Goal: Task Accomplishment & Management: Use online tool/utility

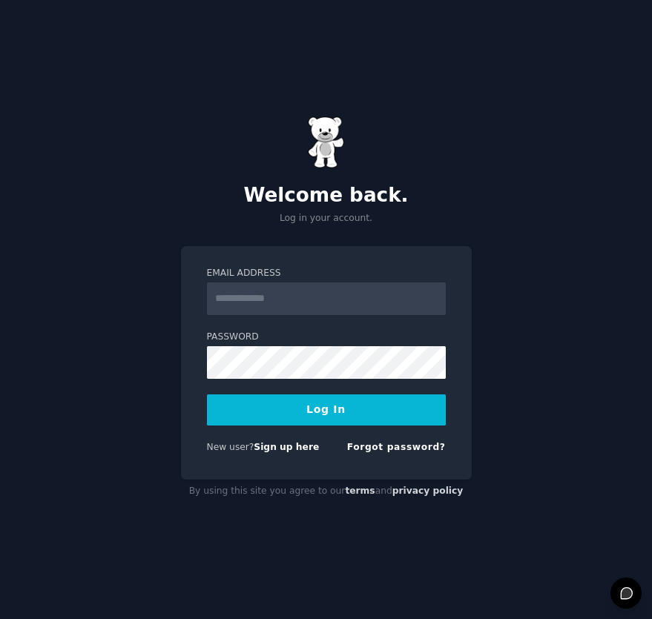
click at [284, 303] on input "Email Address" at bounding box center [326, 299] width 239 height 33
type input "**********"
click at [339, 400] on button "Log In" at bounding box center [326, 409] width 239 height 31
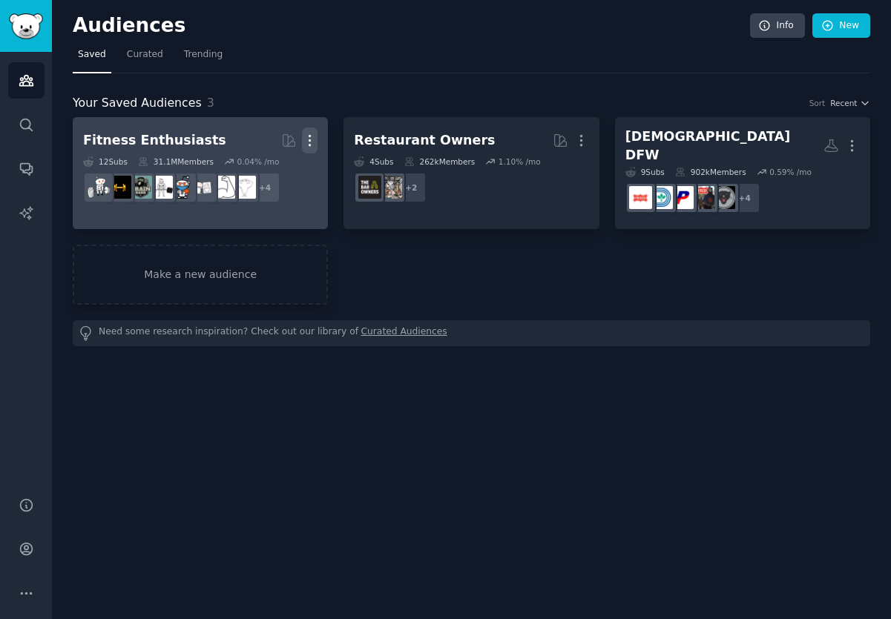
click at [313, 136] on icon "button" at bounding box center [310, 141] width 16 height 16
click at [288, 176] on div "Delete" at bounding box center [259, 171] width 70 height 31
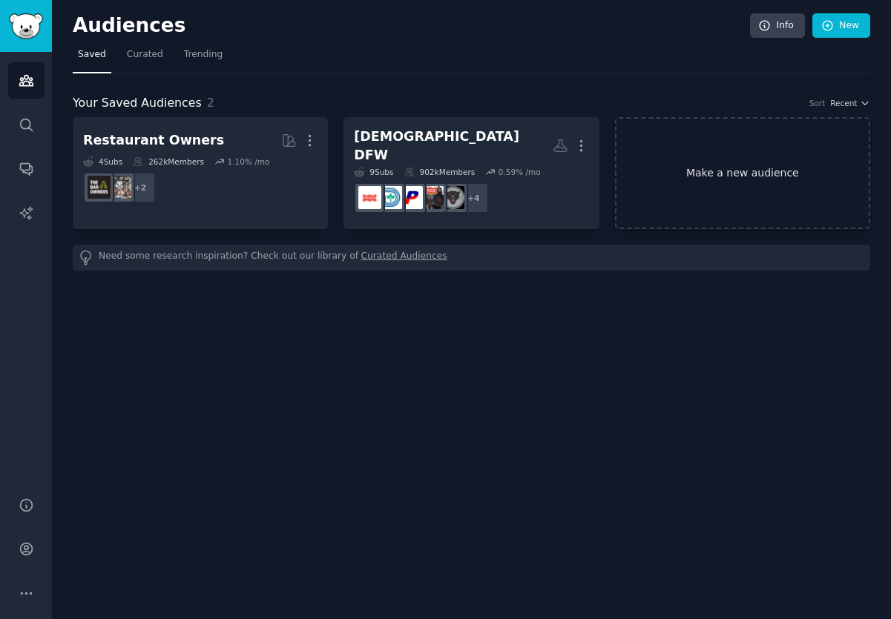
click at [651, 173] on link "Make a new audience" at bounding box center [742, 173] width 255 height 112
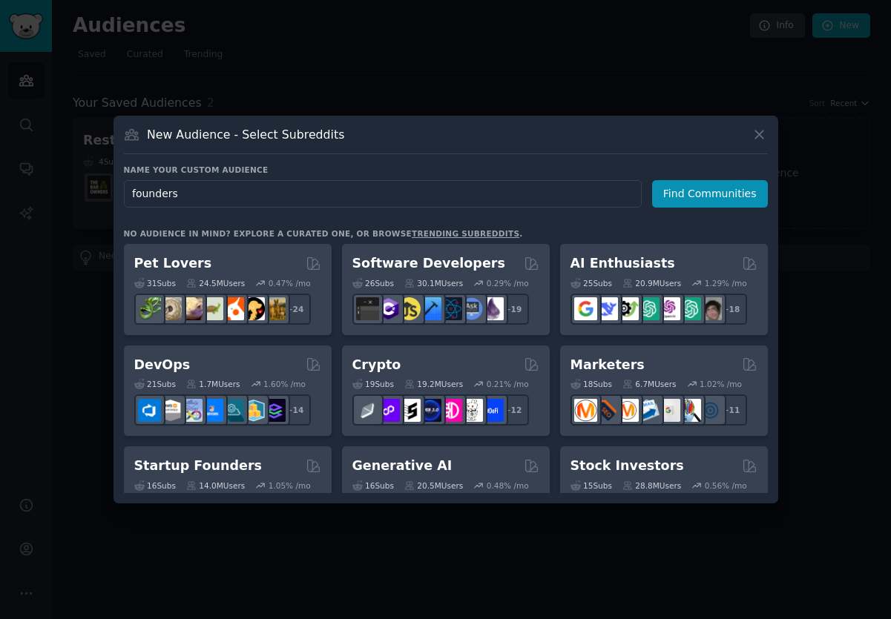
click at [134, 195] on input "founders" at bounding box center [383, 193] width 518 height 27
click at [131, 194] on input "founders" at bounding box center [383, 193] width 518 height 27
type input "tech founders"
click button "Find Communities" at bounding box center [710, 193] width 116 height 27
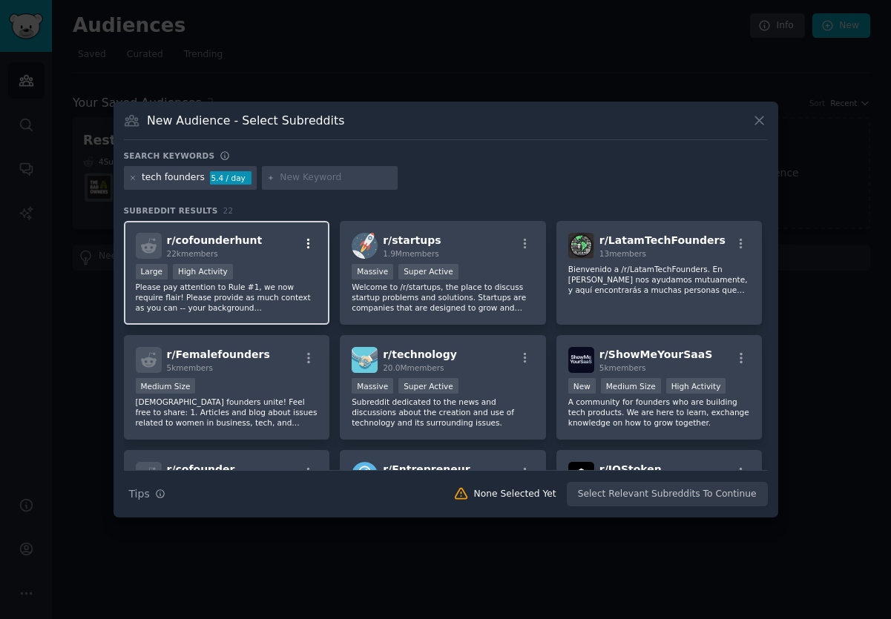
click at [311, 242] on icon "button" at bounding box center [308, 243] width 13 height 13
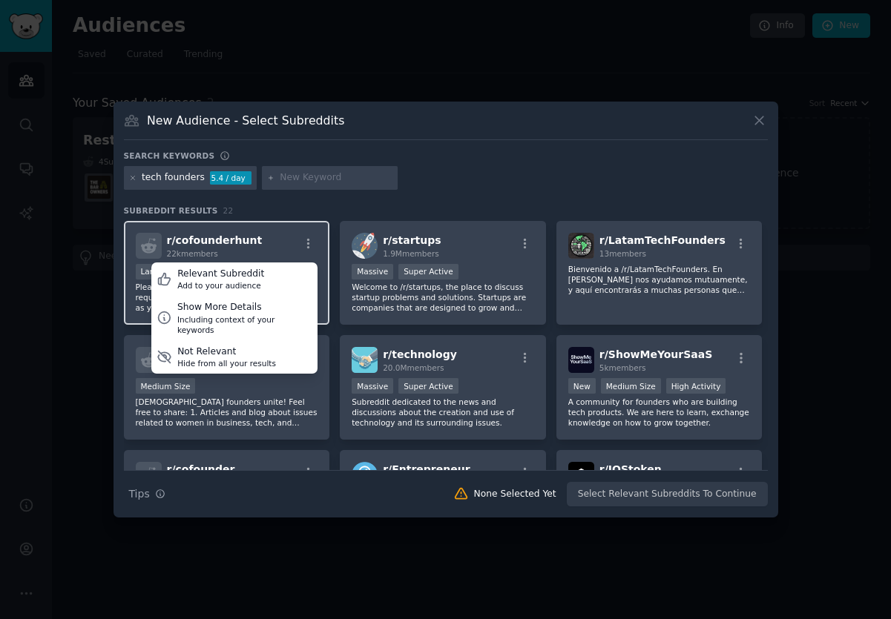
click at [273, 242] on div "r/ cofounderhunt 22k members Relevant Subreddit Add to your audience Show More …" at bounding box center [227, 246] width 182 height 26
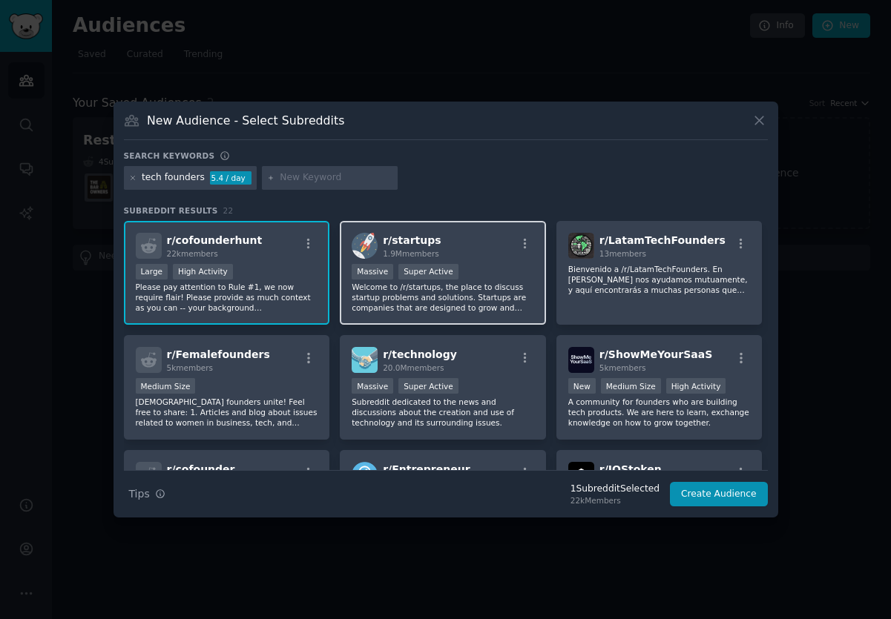
click at [486, 269] on div ">= 95th percentile for submissions / day Massive Super Active" at bounding box center [442, 273] width 182 height 19
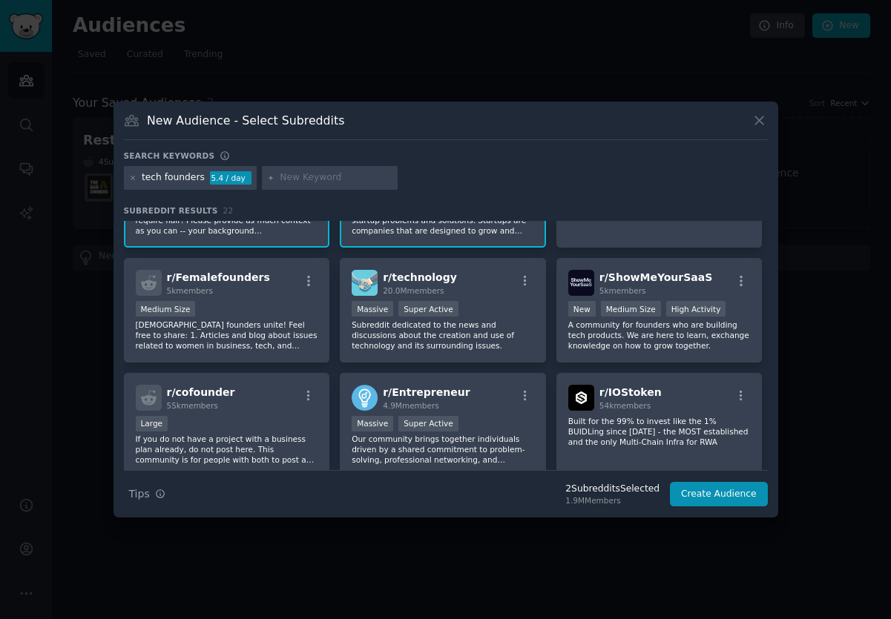
scroll to position [108, 0]
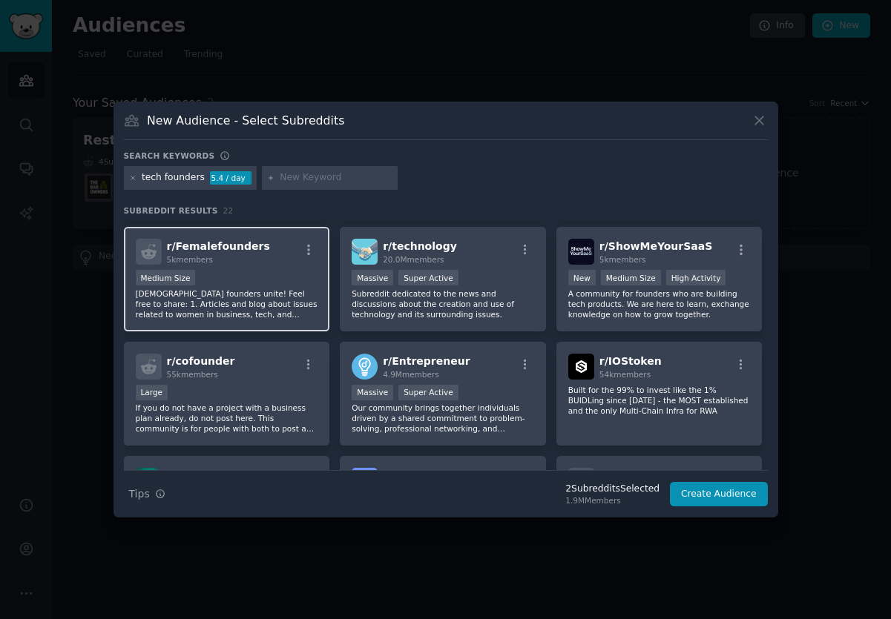
click at [231, 285] on div "Medium Size" at bounding box center [227, 279] width 182 height 19
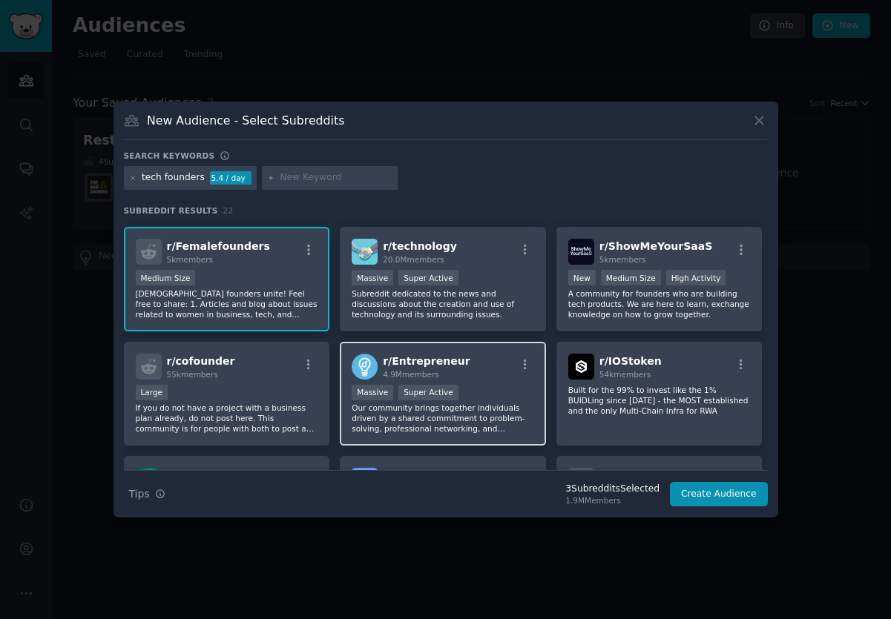
click at [489, 383] on div "r/ Entrepreneur 4.9M members >= 95th percentile for submissions / day Massive S…" at bounding box center [443, 394] width 206 height 105
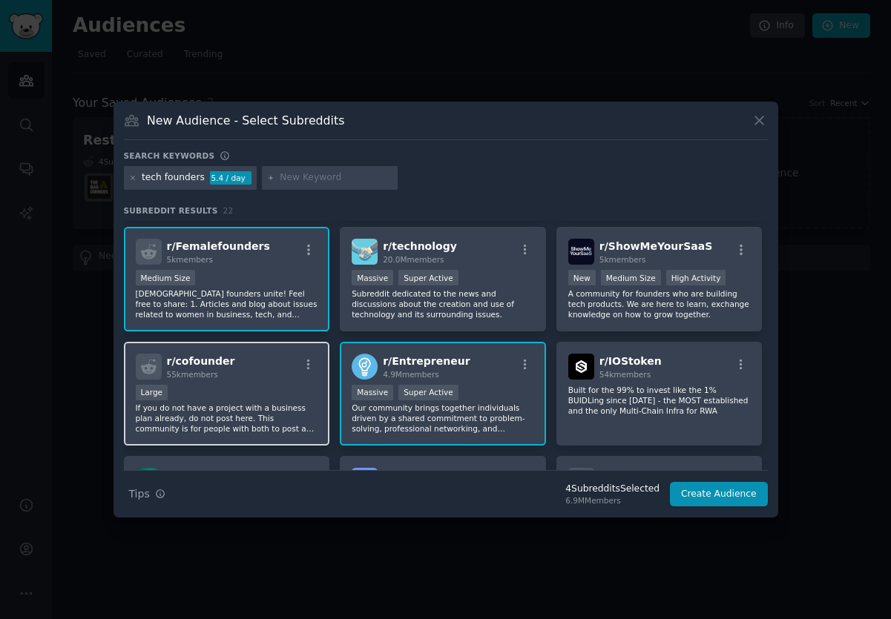
click at [253, 403] on p "If you do not have a project with a business plan already, do not post here. Th…" at bounding box center [227, 418] width 182 height 31
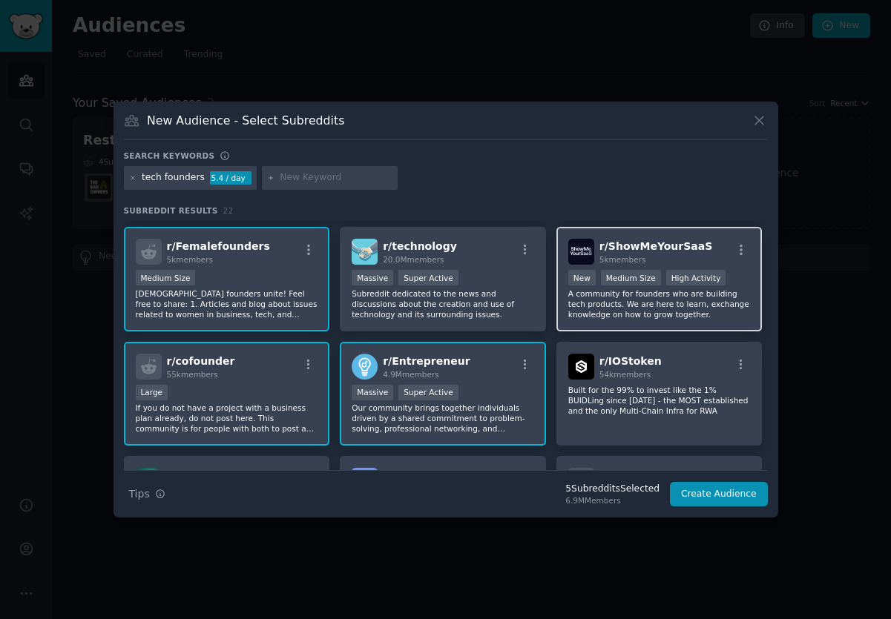
click at [615, 296] on p "A community for founders who are building tech products. We are here to learn, …" at bounding box center [659, 303] width 182 height 31
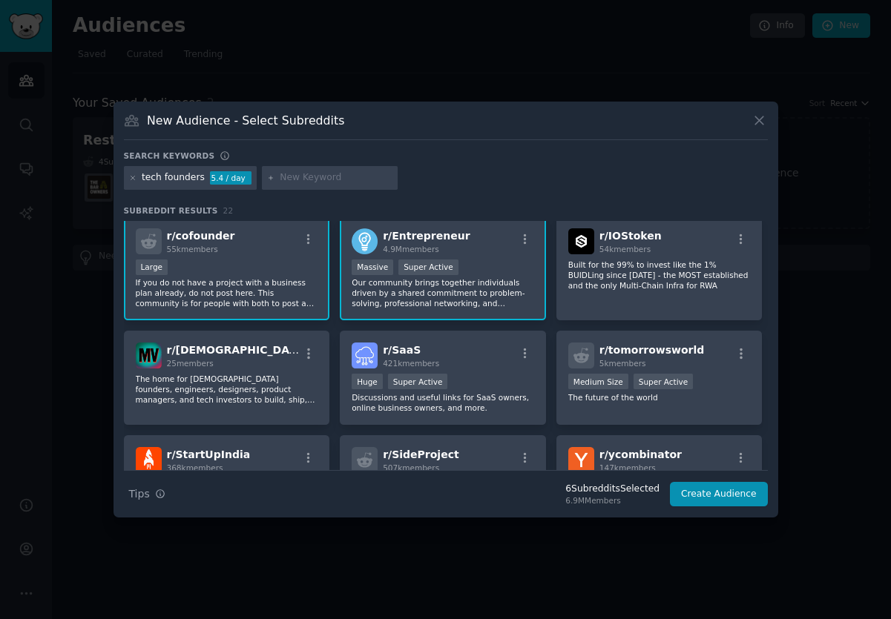
scroll to position [238, 0]
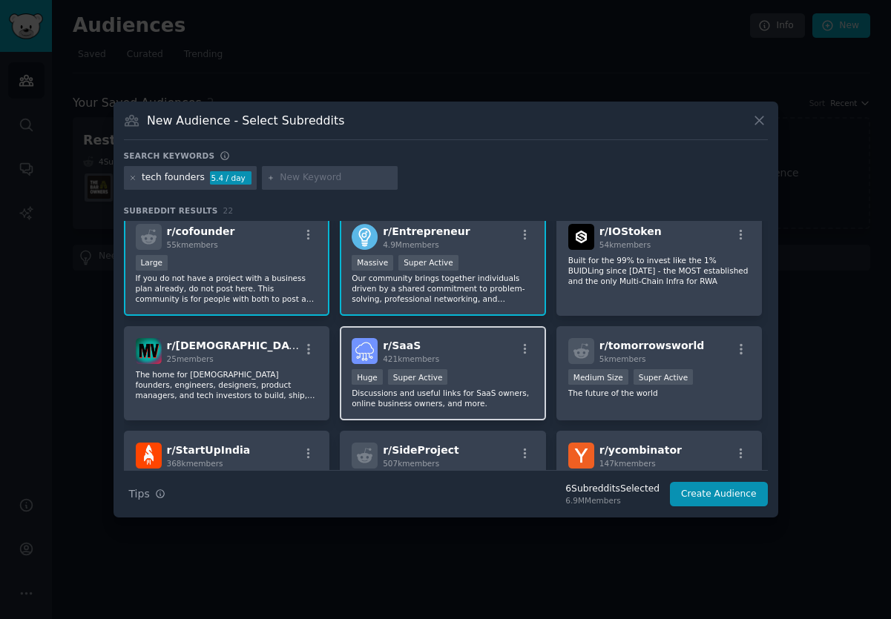
click at [482, 354] on div "r/ SaaS 421k members" at bounding box center [442, 351] width 182 height 26
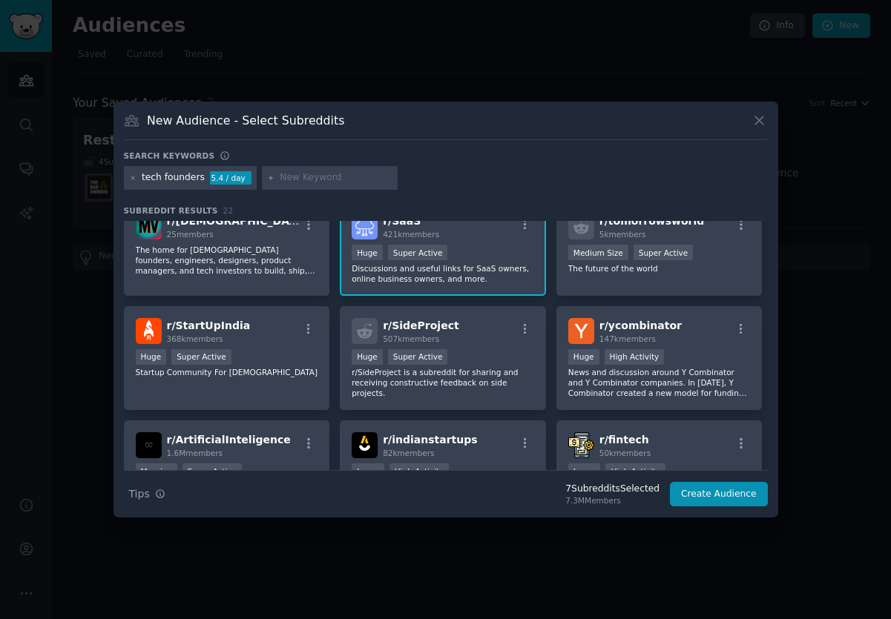
scroll to position [369, 0]
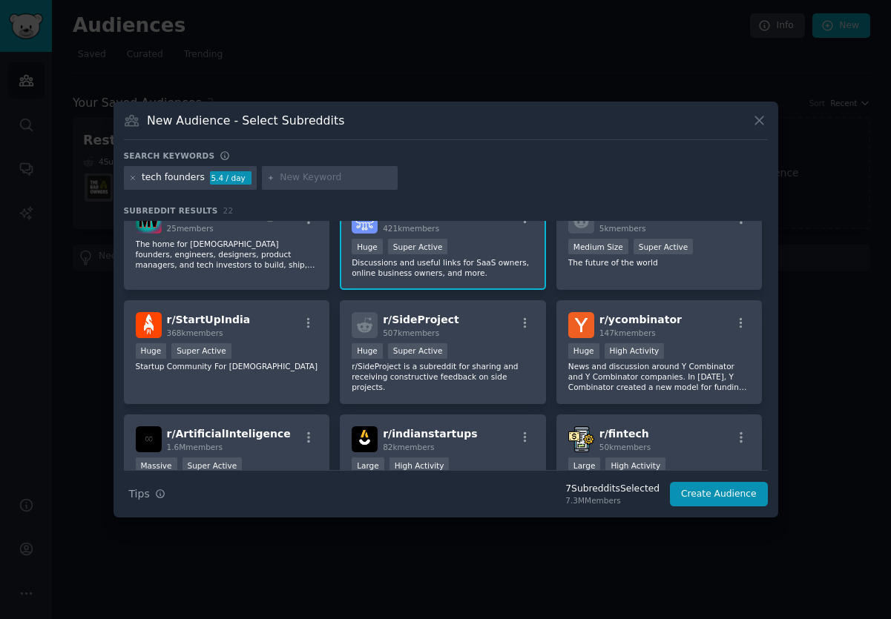
click at [482, 354] on div "Huge Super Active" at bounding box center [442, 352] width 182 height 19
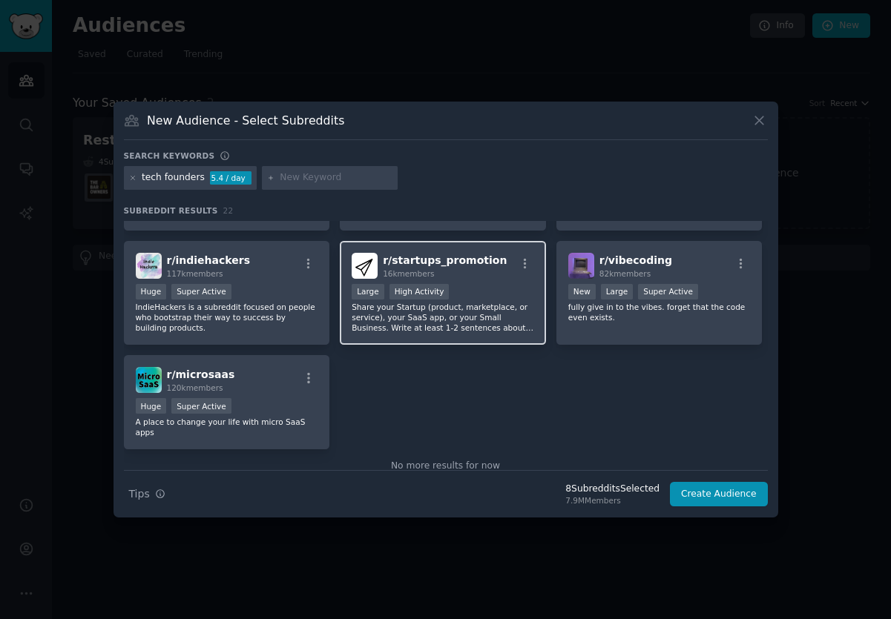
scroll to position [660, 0]
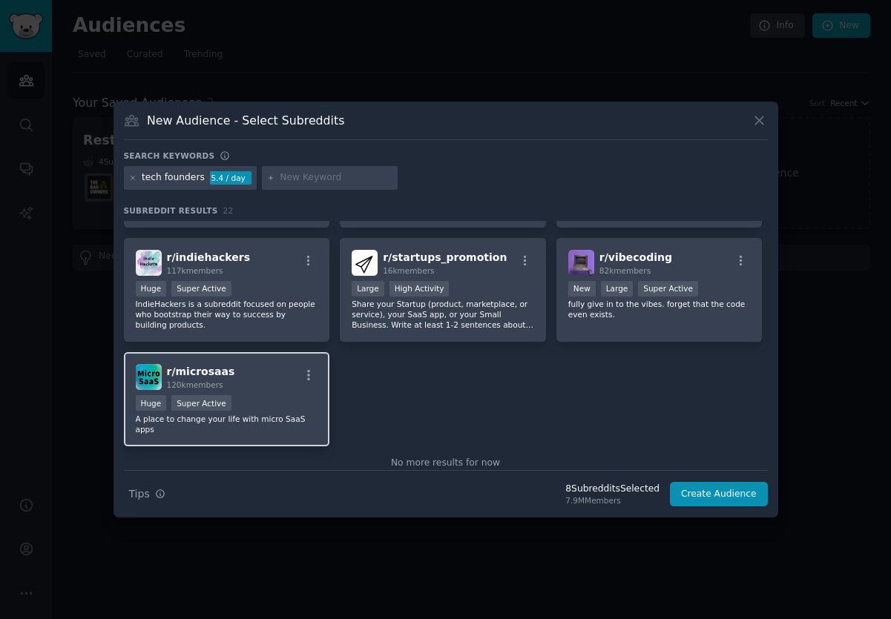
click at [300, 417] on p "A place to change your life with micro SaaS apps" at bounding box center [227, 424] width 182 height 21
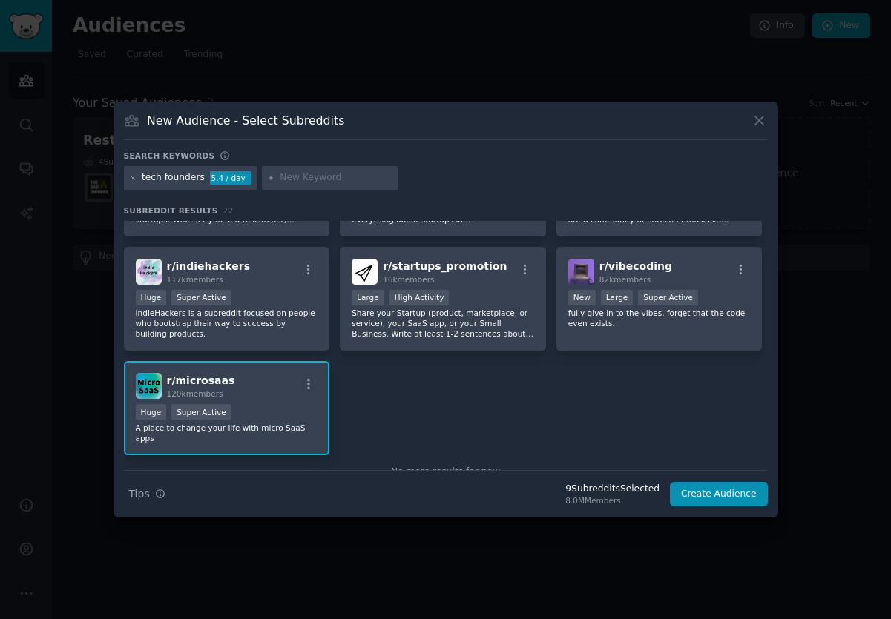
scroll to position [650, 0]
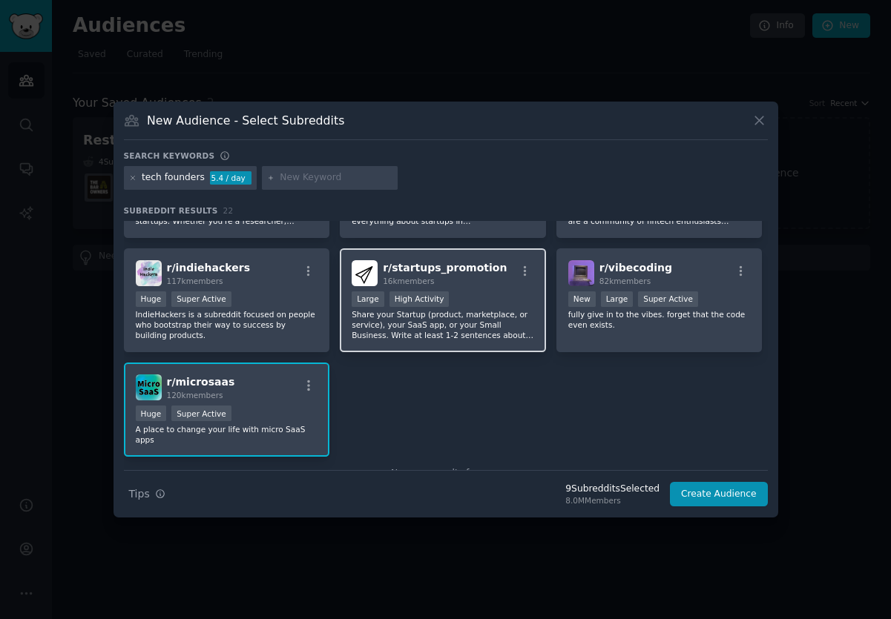
click at [501, 322] on p "Share your Startup (product, marketplace, or service), your SaaS app, or your S…" at bounding box center [442, 324] width 182 height 31
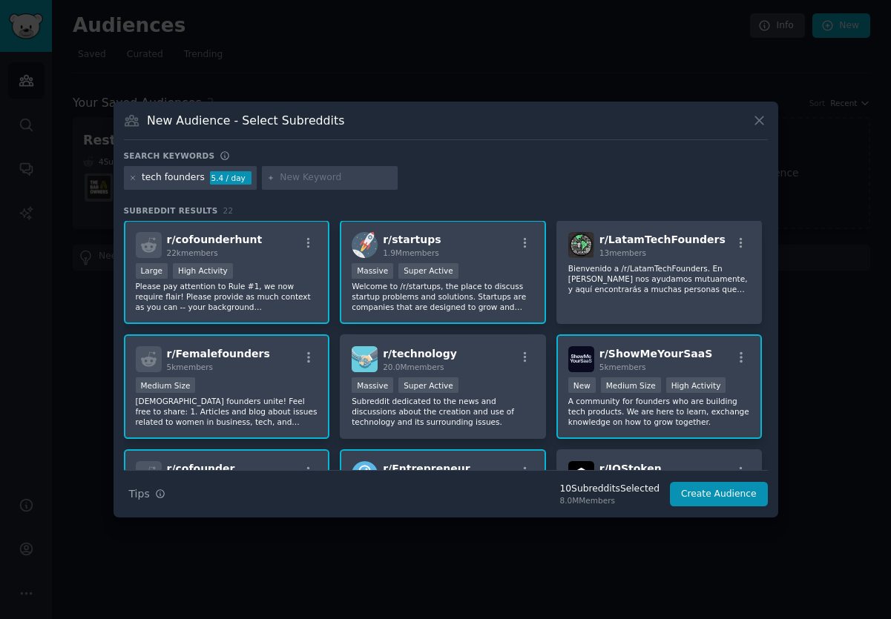
scroll to position [0, 0]
click at [651, 495] on button "Create Audience" at bounding box center [719, 494] width 98 height 25
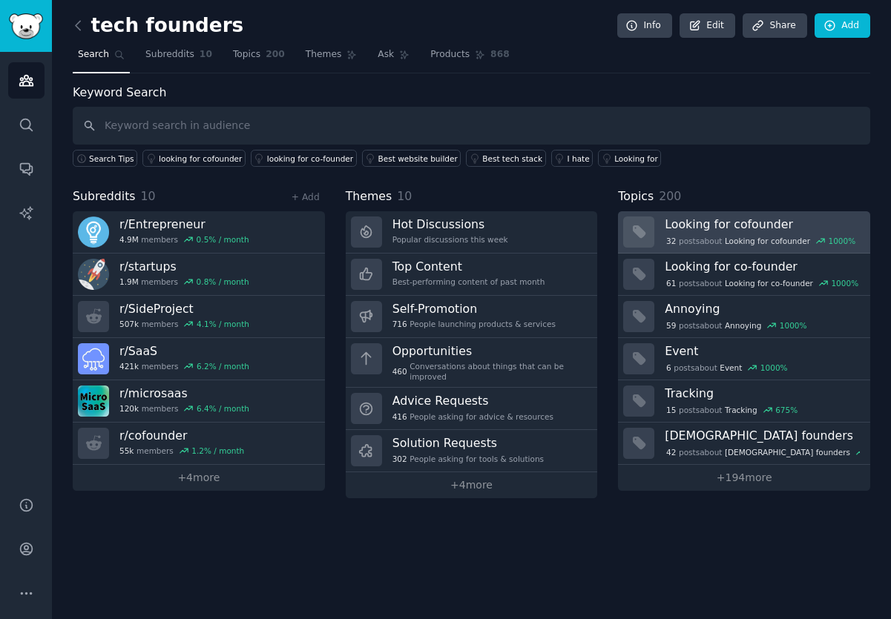
click at [651, 240] on span "Looking for cofounder" at bounding box center [766, 241] width 85 height 10
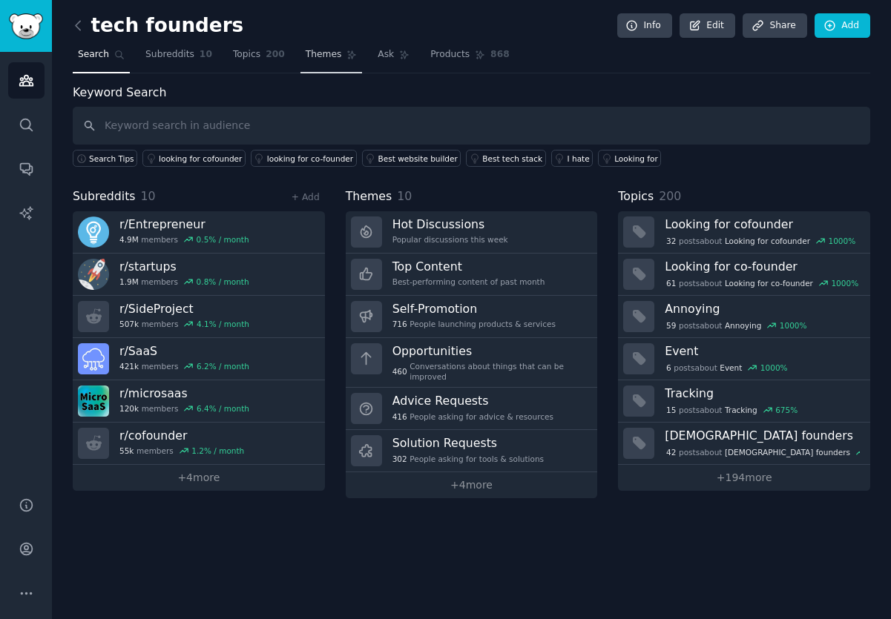
click at [309, 62] on link "Themes" at bounding box center [331, 58] width 62 height 30
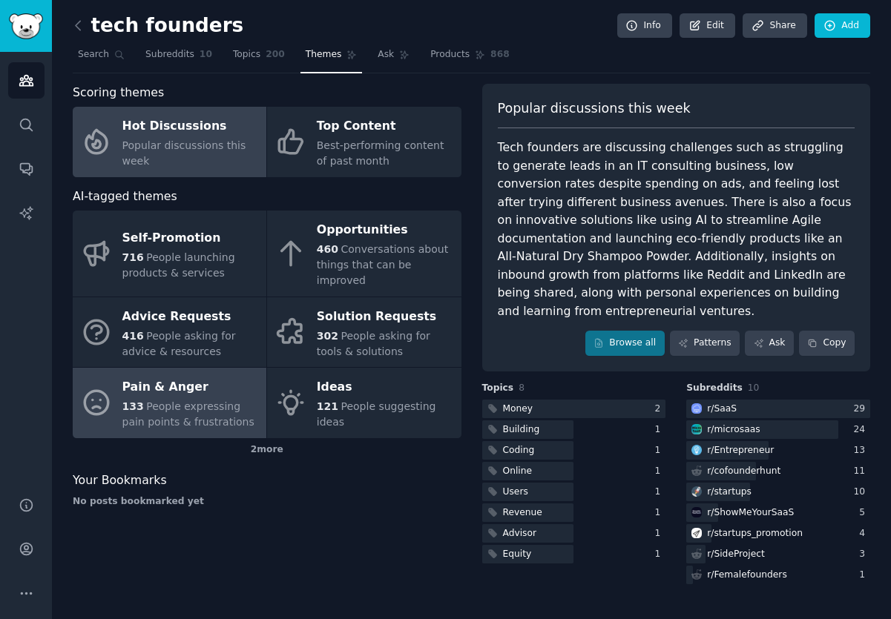
click at [188, 378] on div "Pain & Anger" at bounding box center [190, 388] width 136 height 24
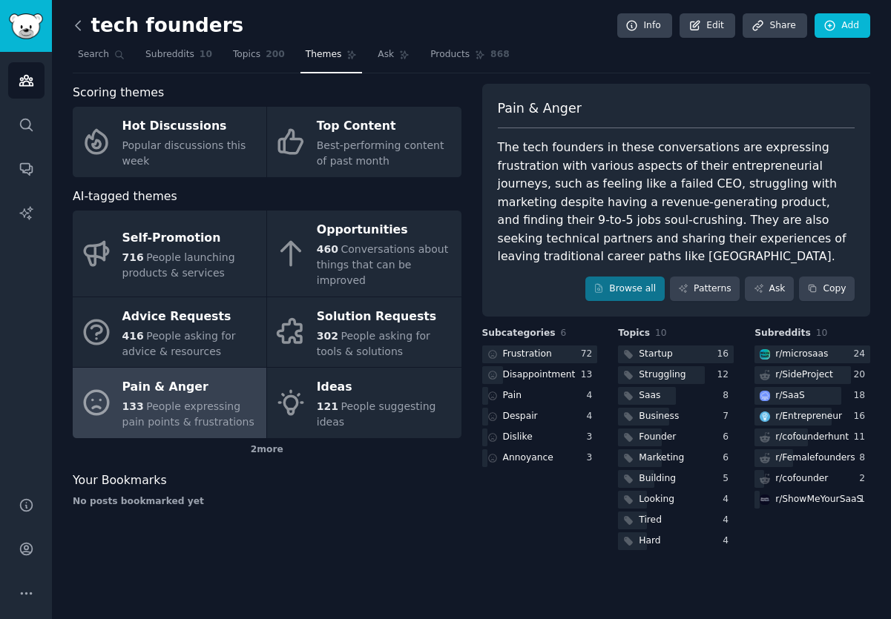
click at [77, 30] on icon at bounding box center [78, 26] width 16 height 16
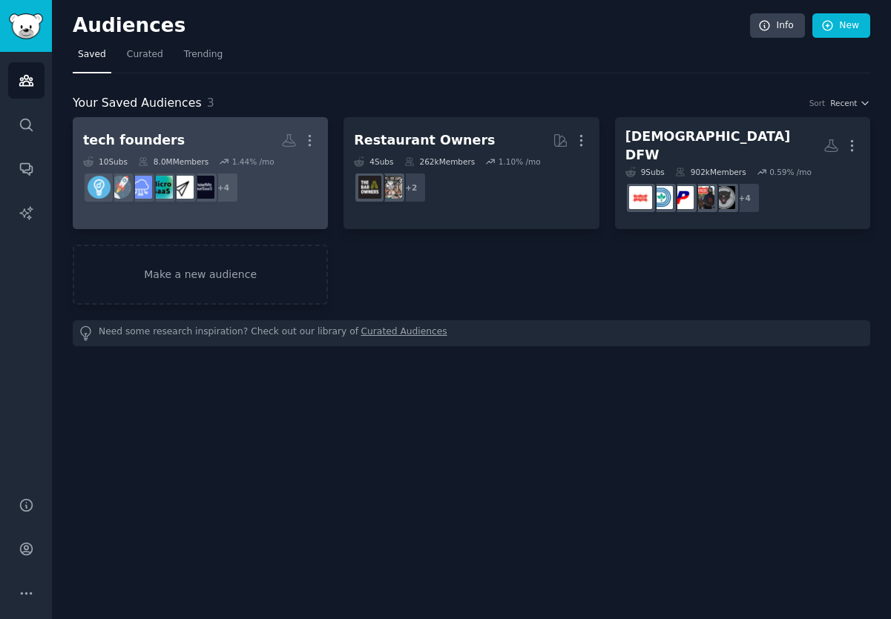
click at [243, 143] on h2 "tech founders More" at bounding box center [200, 141] width 234 height 26
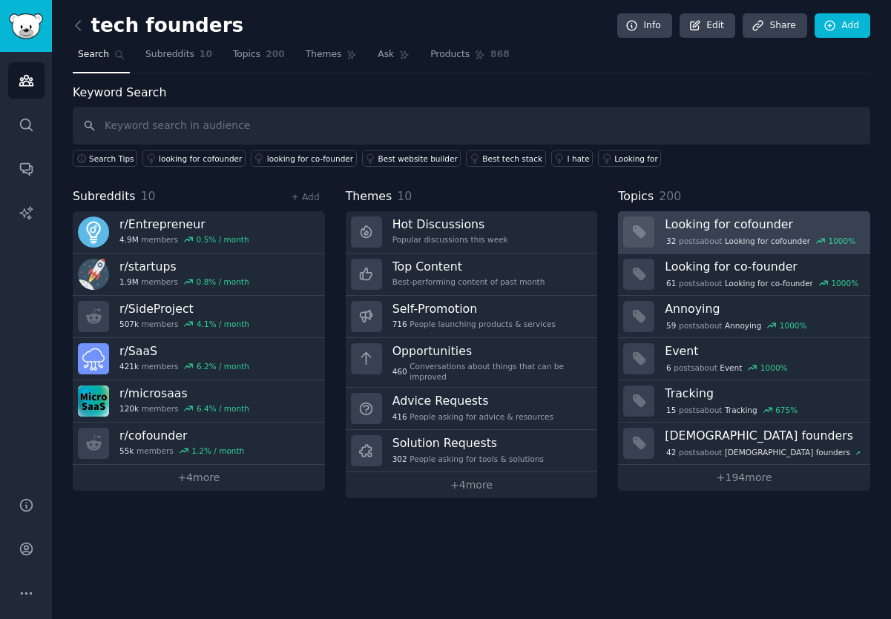
click at [651, 223] on h3 "Looking for cofounder" at bounding box center [761, 225] width 195 height 16
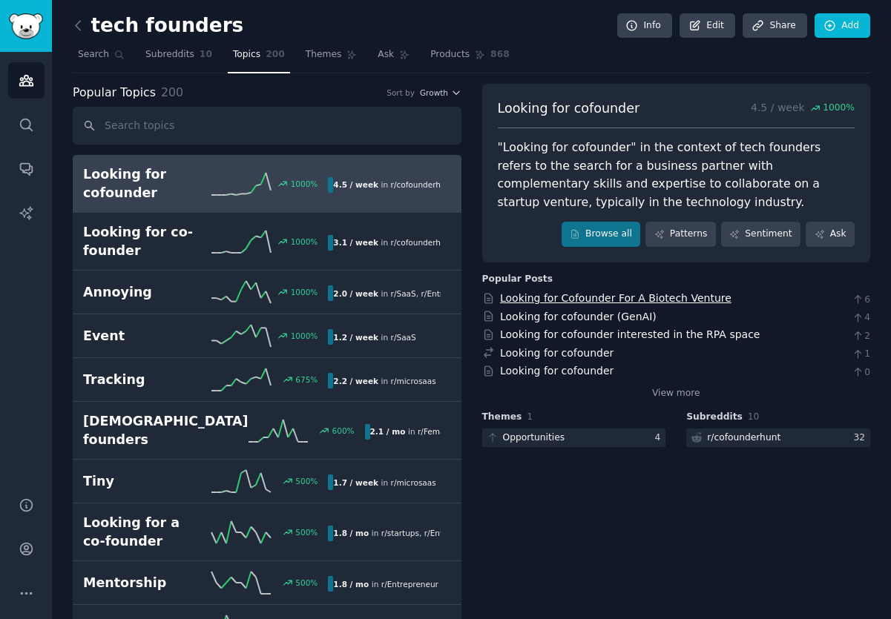
click at [651, 298] on link "Looking for Cofounder For A Biotech Venture" at bounding box center [615, 298] width 231 height 12
click at [580, 350] on link "Looking for cofounder" at bounding box center [556, 353] width 113 height 12
click at [321, 53] on span "Themes" at bounding box center [323, 54] width 36 height 13
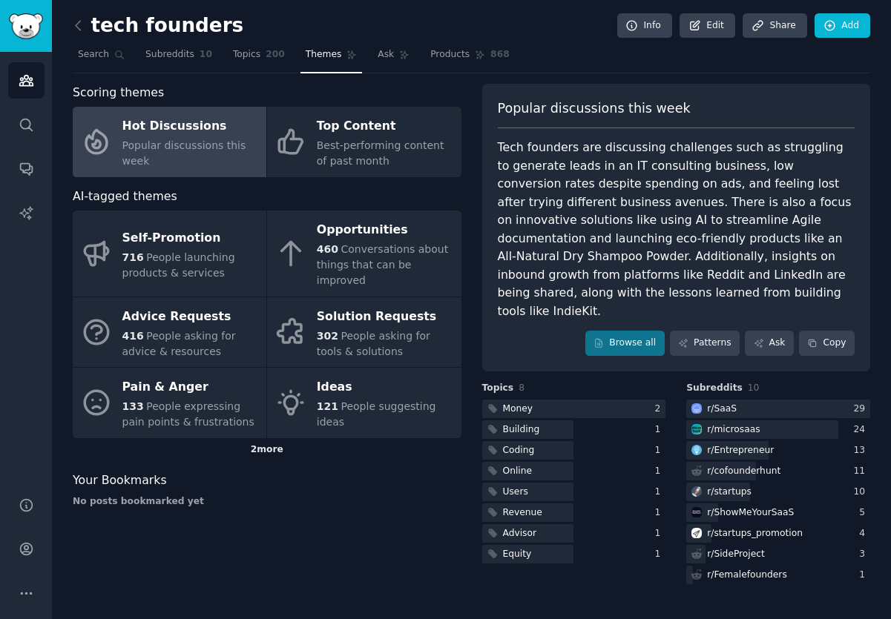
click at [272, 438] on div "2 more" at bounding box center [267, 450] width 389 height 24
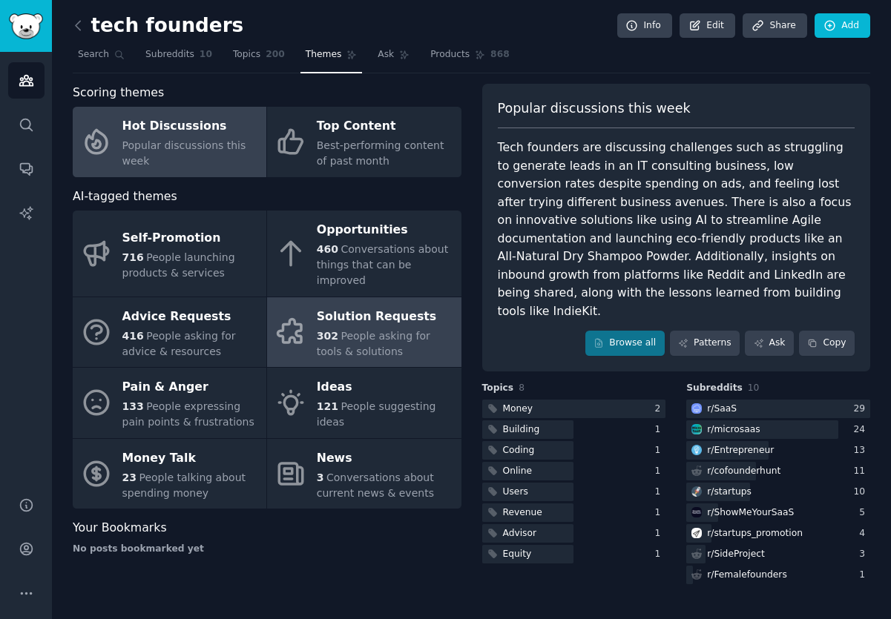
click at [366, 328] on div "302 People asking for tools & solutions" at bounding box center [385, 343] width 136 height 31
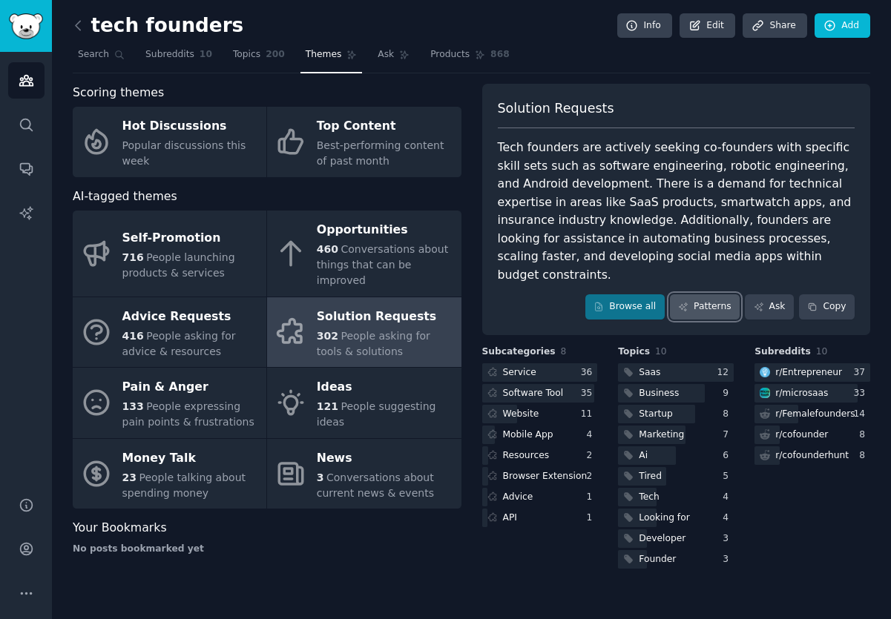
click at [651, 294] on link "Patterns" at bounding box center [705, 306] width 70 height 25
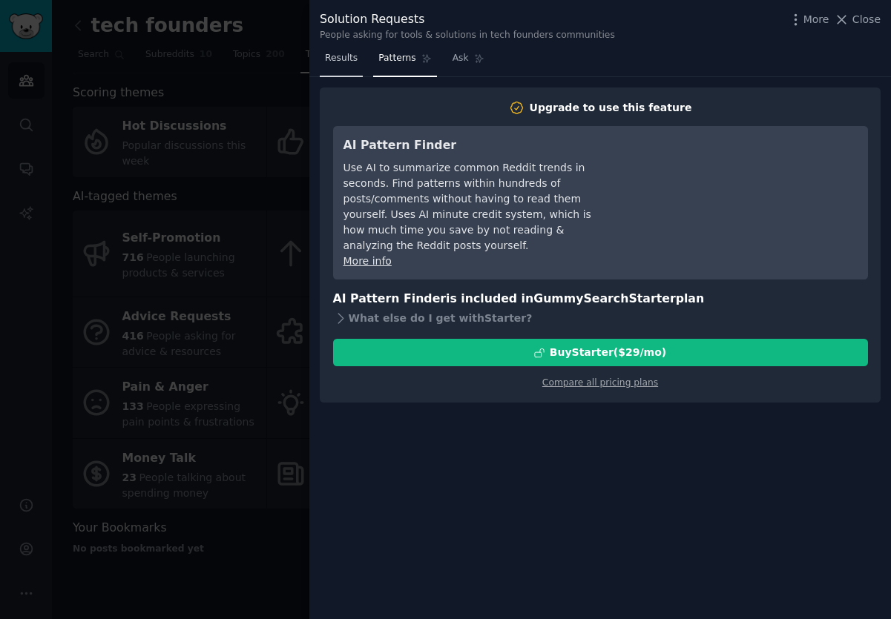
click at [336, 66] on link "Results" at bounding box center [341, 62] width 43 height 30
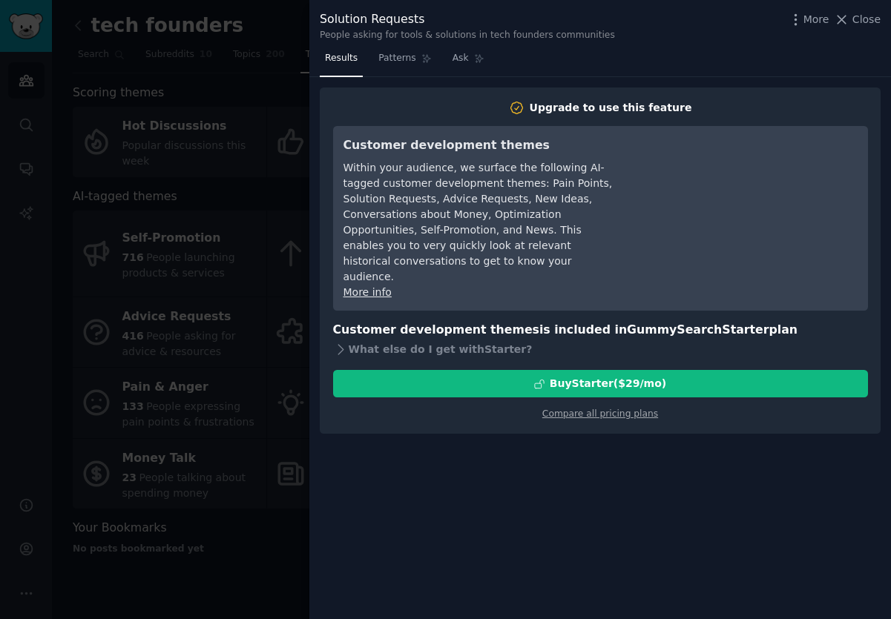
click at [312, 95] on div "Results Patterns Ask Upgrade to use this feature Customer development themes Wi…" at bounding box center [599, 333] width 581 height 572
click at [297, 94] on div at bounding box center [445, 309] width 891 height 619
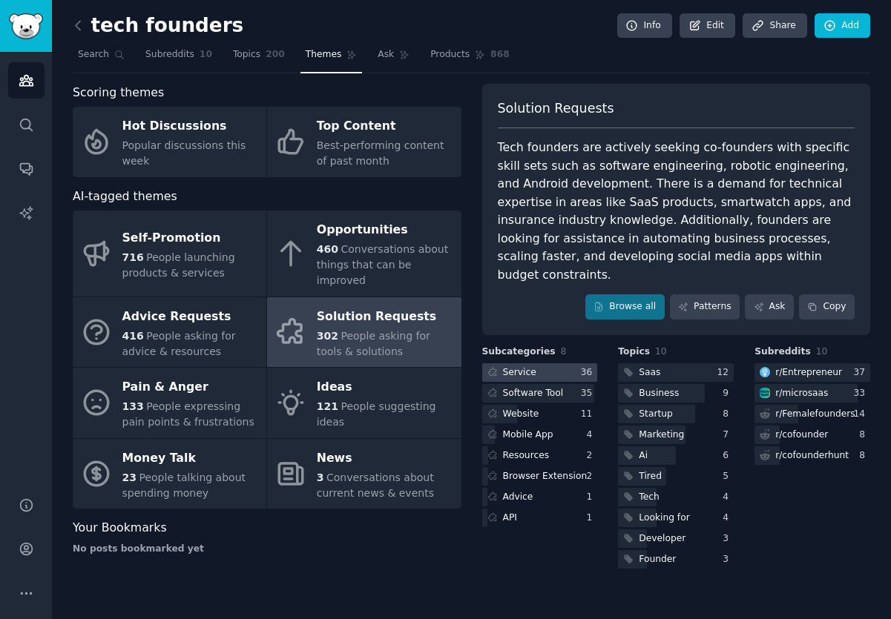
click at [548, 363] on div at bounding box center [540, 372] width 116 height 19
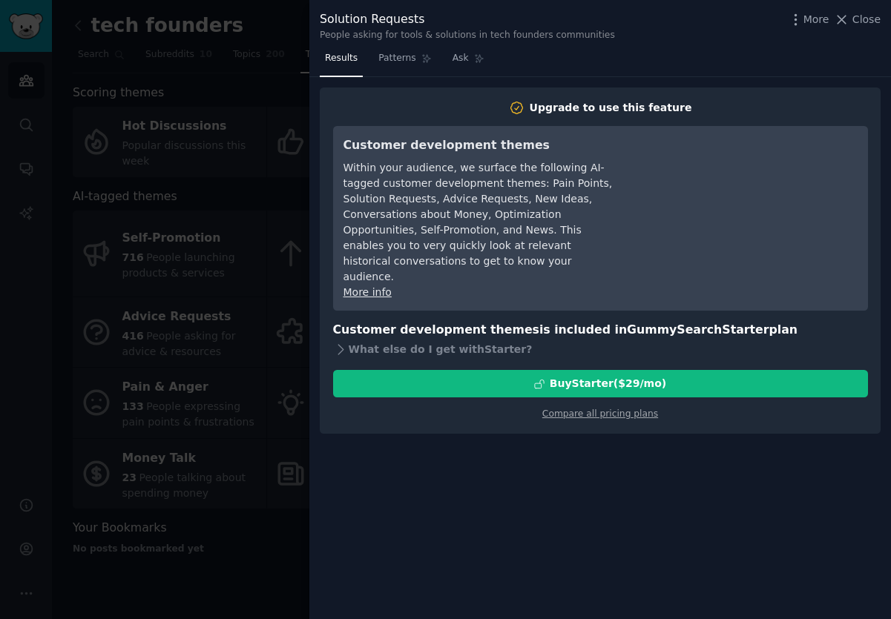
click at [307, 282] on div at bounding box center [445, 309] width 891 height 619
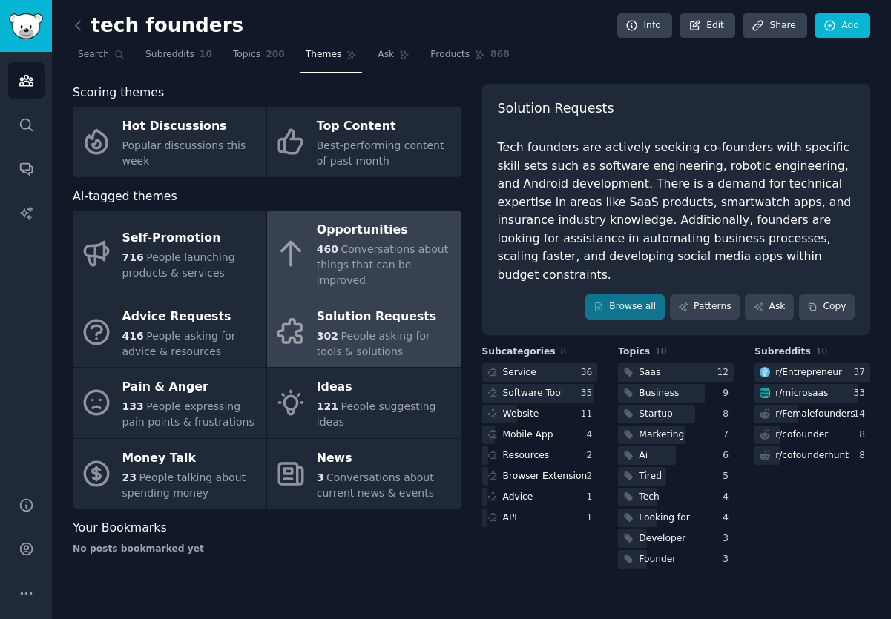
click at [352, 252] on span "Conversations about things that can be improved" at bounding box center [382, 264] width 131 height 43
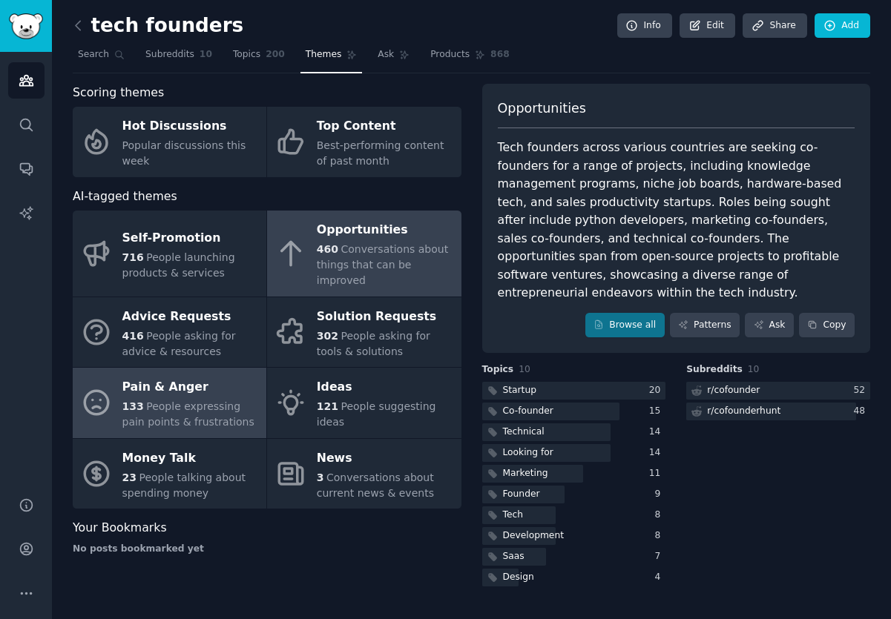
click at [223, 400] on span "People expressing pain points & frustrations" at bounding box center [188, 413] width 132 height 27
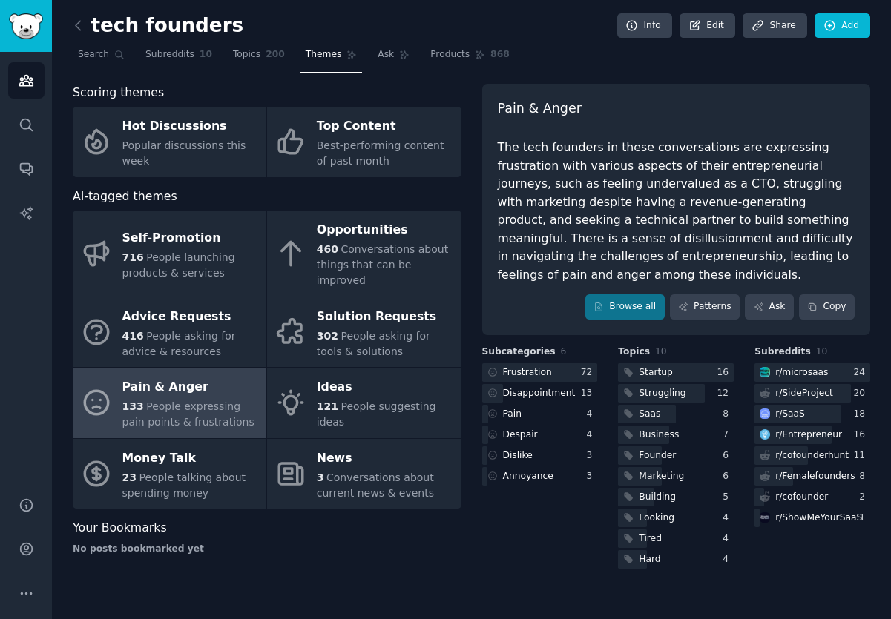
click at [630, 319] on div "Pain & Anger The tech founders in these conversations are expressing frustratio…" at bounding box center [676, 209] width 389 height 251
click at [626, 311] on link "Browse all" at bounding box center [624, 306] width 79 height 25
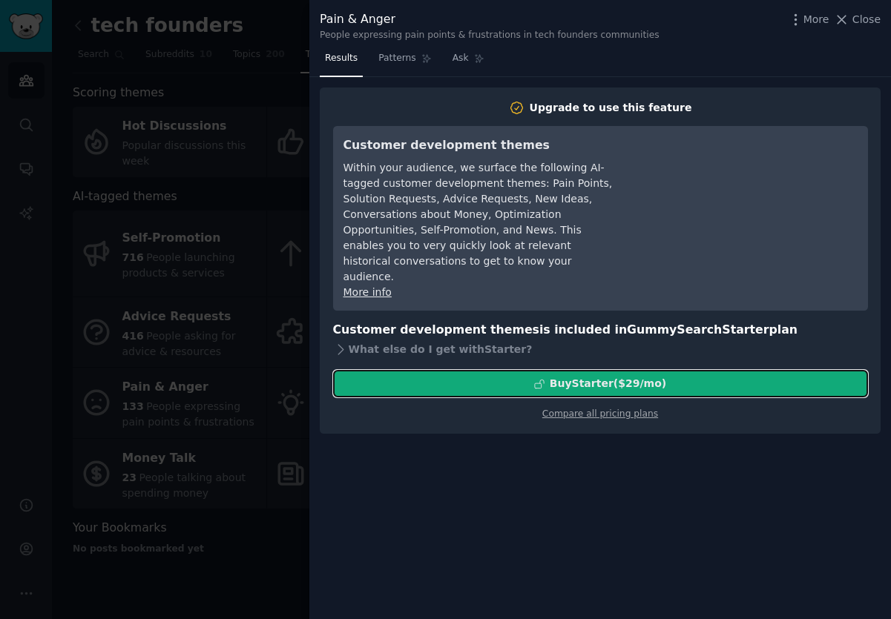
click at [604, 376] on div "Buy Starter ($ 29 /mo )" at bounding box center [607, 384] width 116 height 16
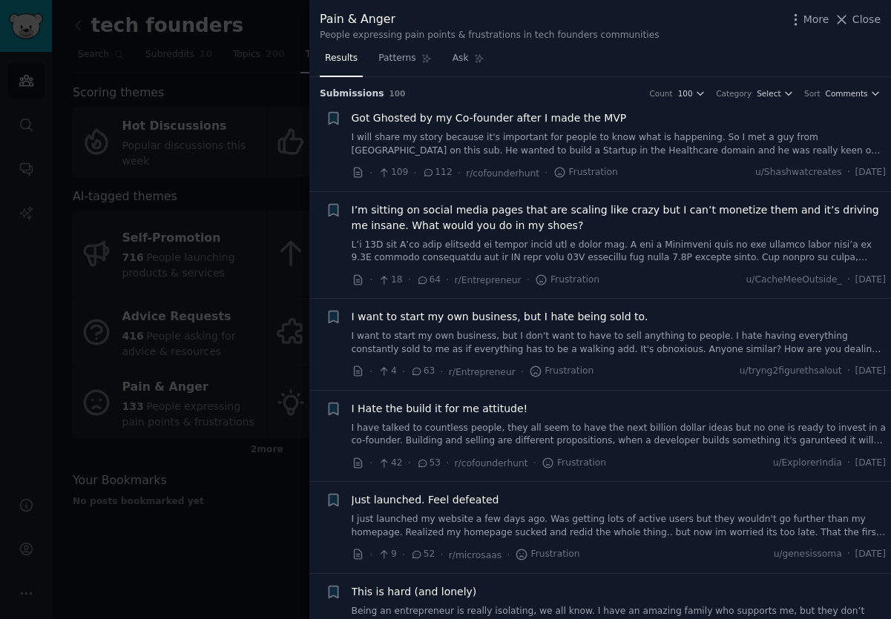
click at [677, 145] on link "I will share my story because it's important for people to know what is happeni…" at bounding box center [618, 144] width 535 height 26
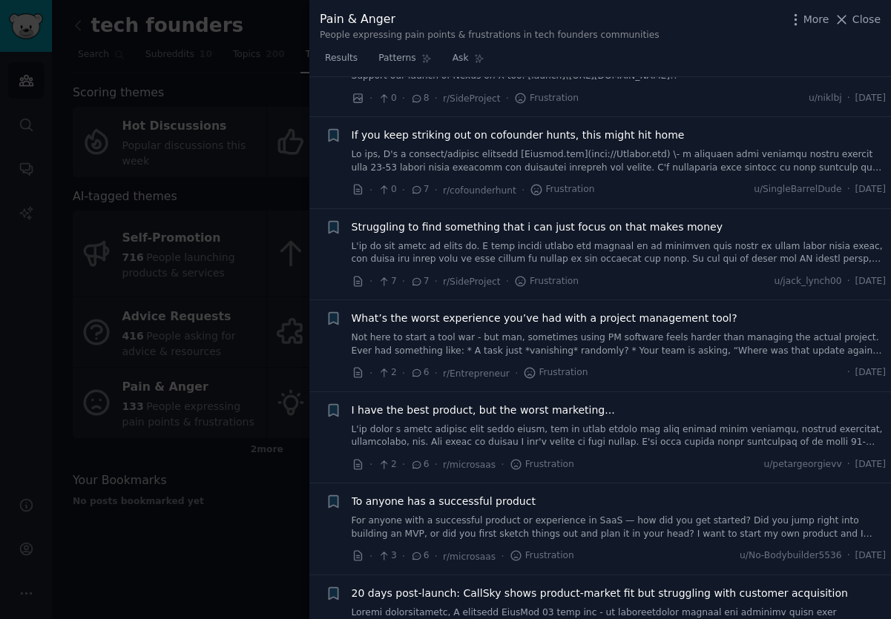
scroll to position [3197, 0]
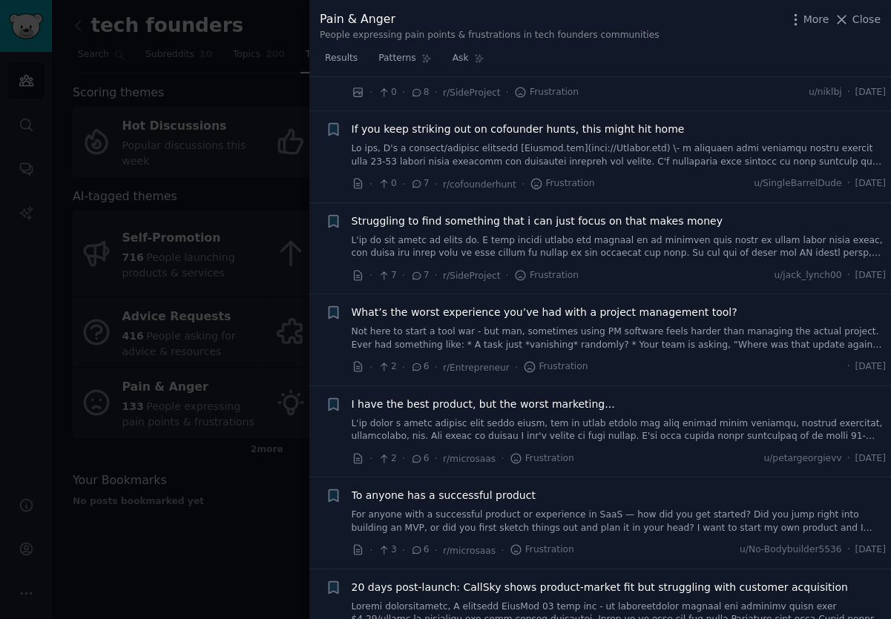
click at [627, 417] on link at bounding box center [618, 430] width 535 height 26
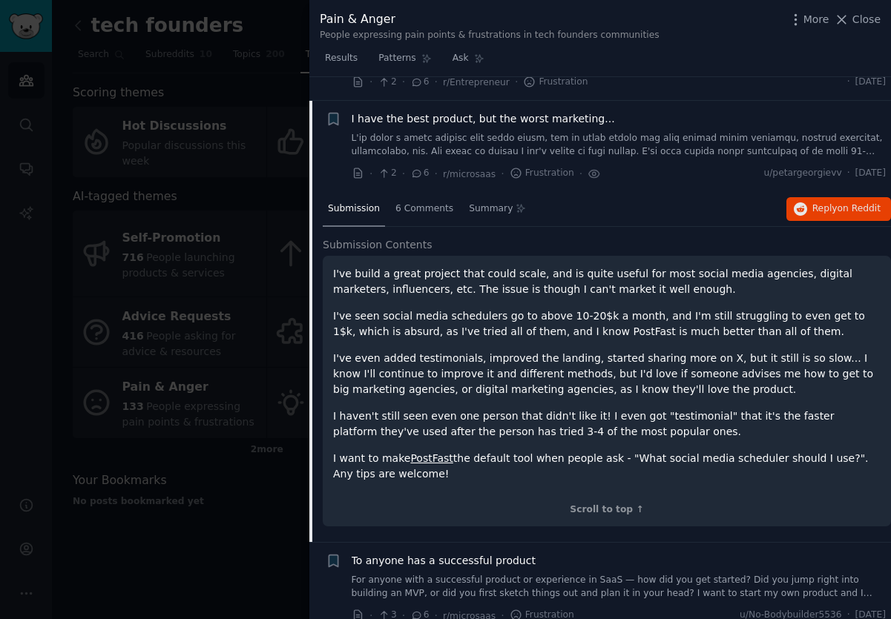
scroll to position [3076, 0]
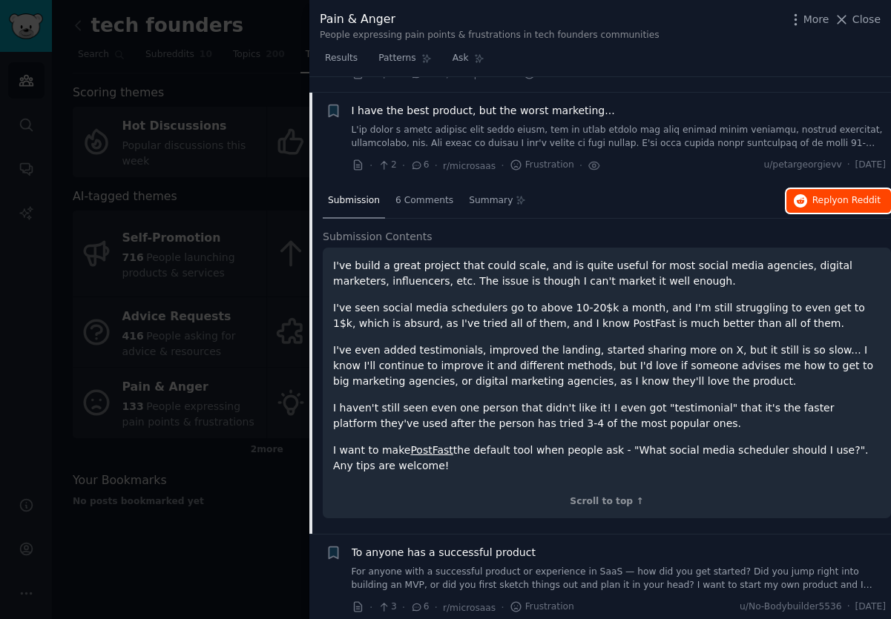
click at [861, 195] on span "on Reddit" at bounding box center [858, 200] width 43 height 10
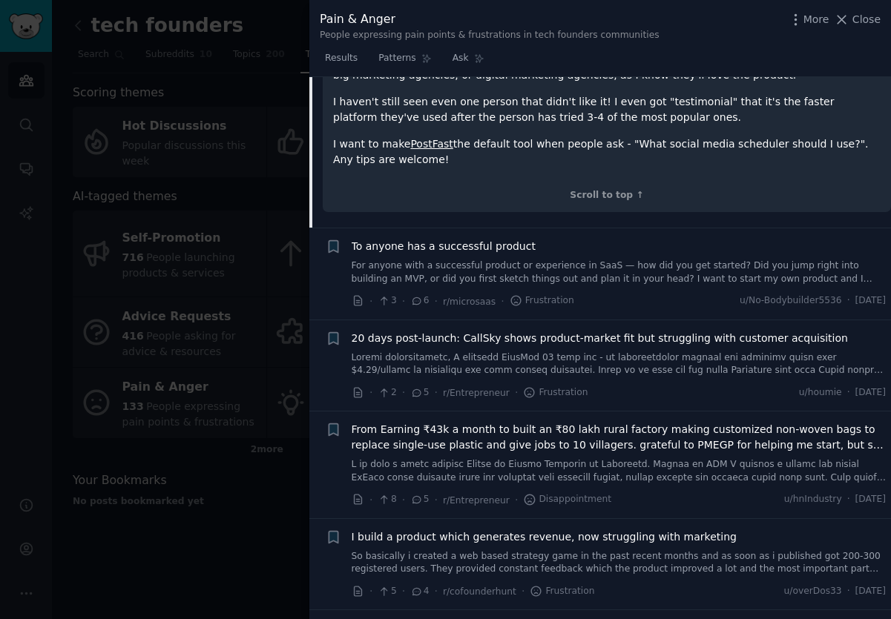
scroll to position [3695, 0]
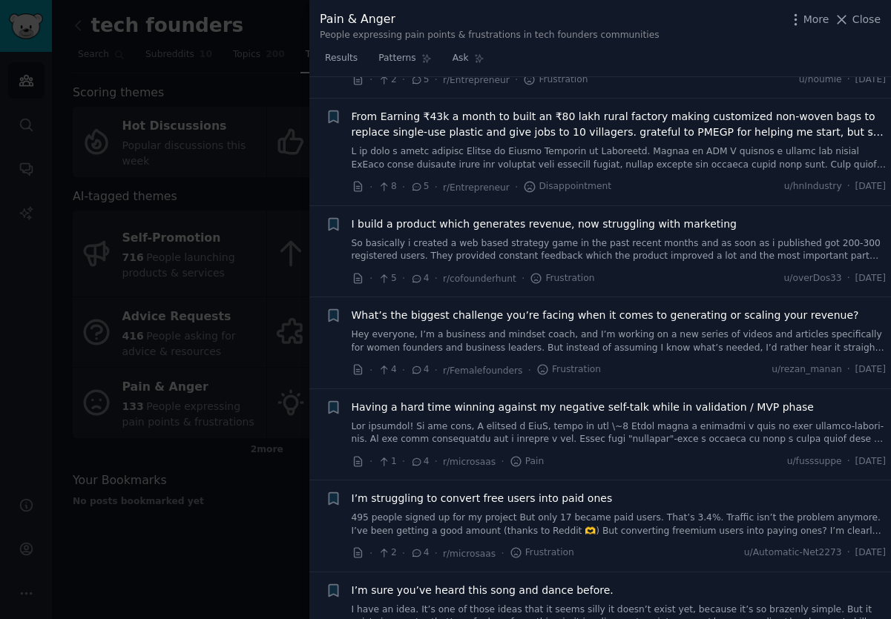
click at [588, 363] on span "Frustration" at bounding box center [568, 369] width 65 height 13
click at [606, 330] on link "Hey everyone, I’m a business and mindset coach, and I’m working on a new series…" at bounding box center [618, 341] width 535 height 26
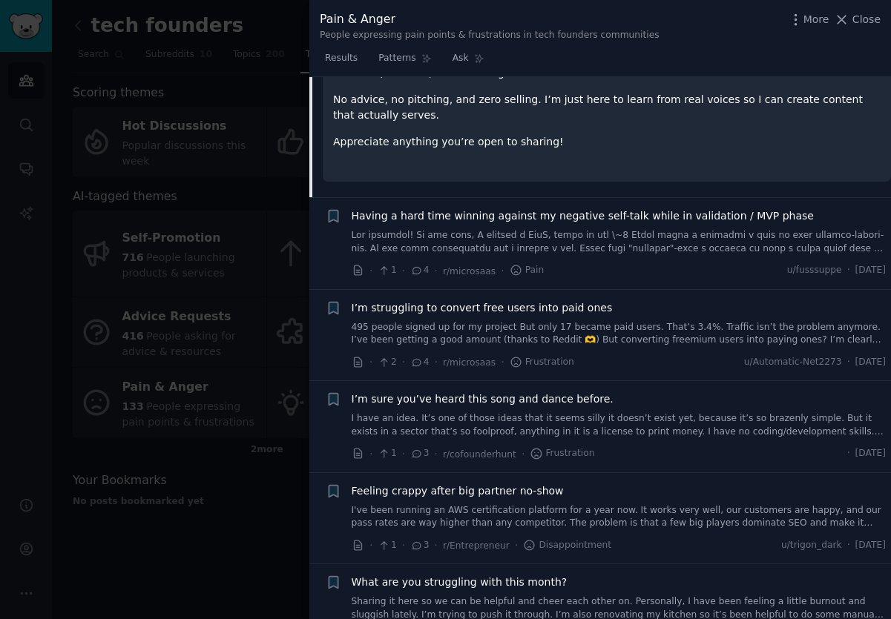
scroll to position [3879, 0]
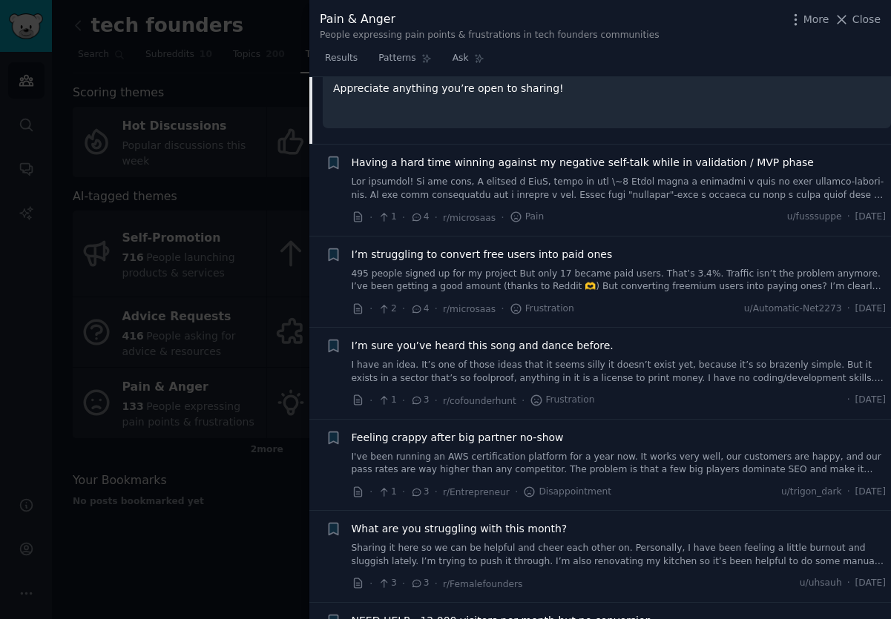
click at [635, 268] on link "495 people signed up for my project But only 17 became paid users. That’s 3.4%.…" at bounding box center [618, 281] width 535 height 26
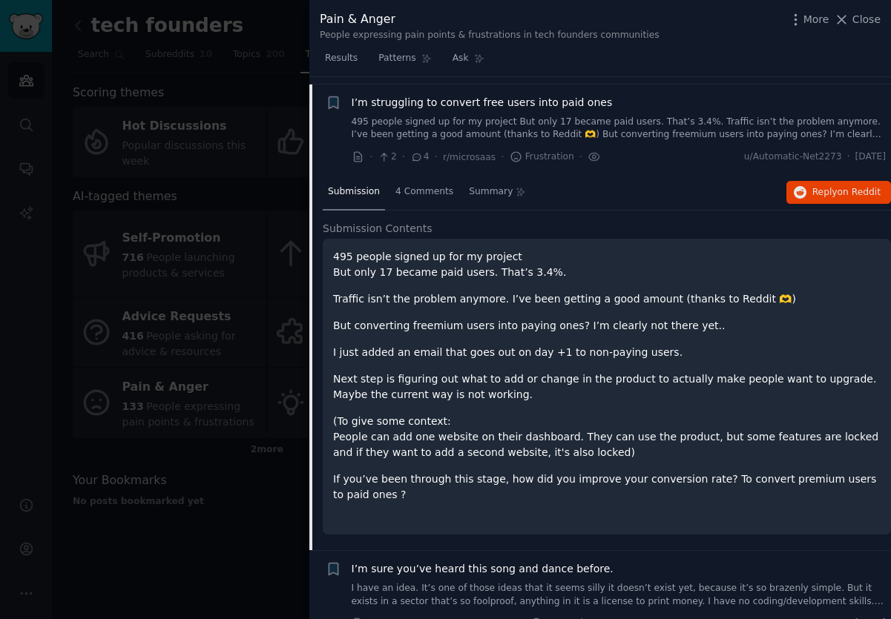
scroll to position [3733, 0]
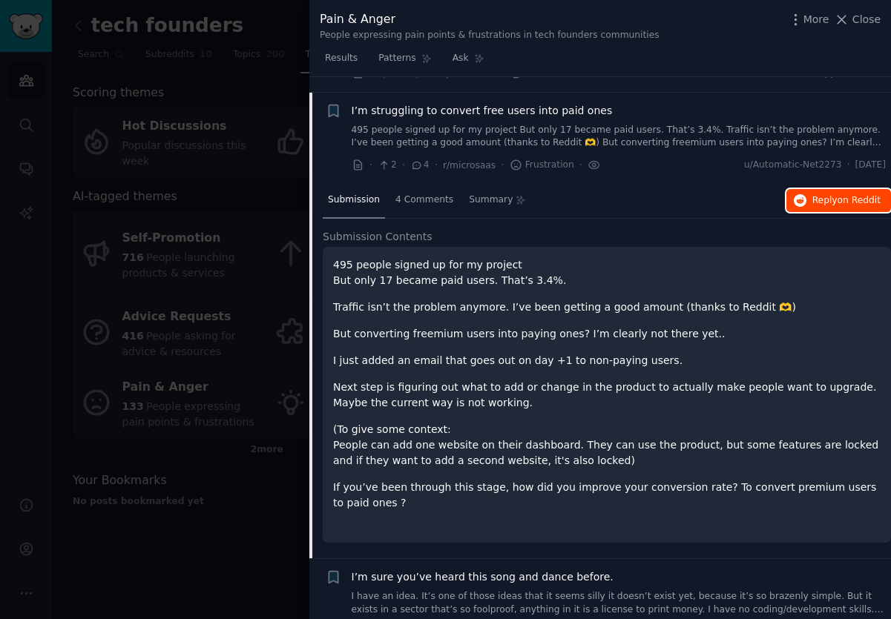
click at [859, 195] on span "on Reddit" at bounding box center [858, 200] width 43 height 10
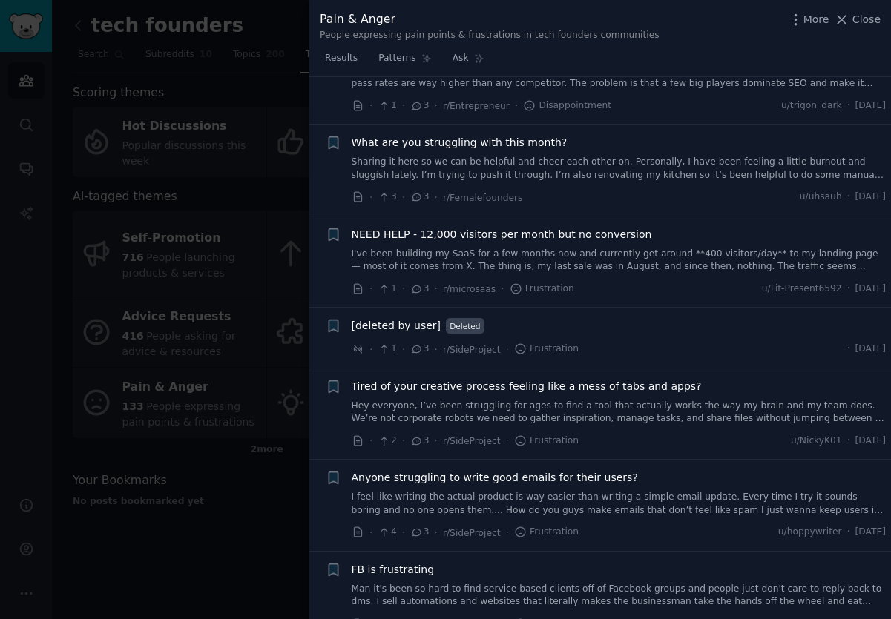
click at [644, 248] on link "I've been building my SaaS for a few months now and currently get around **400 …" at bounding box center [618, 261] width 535 height 26
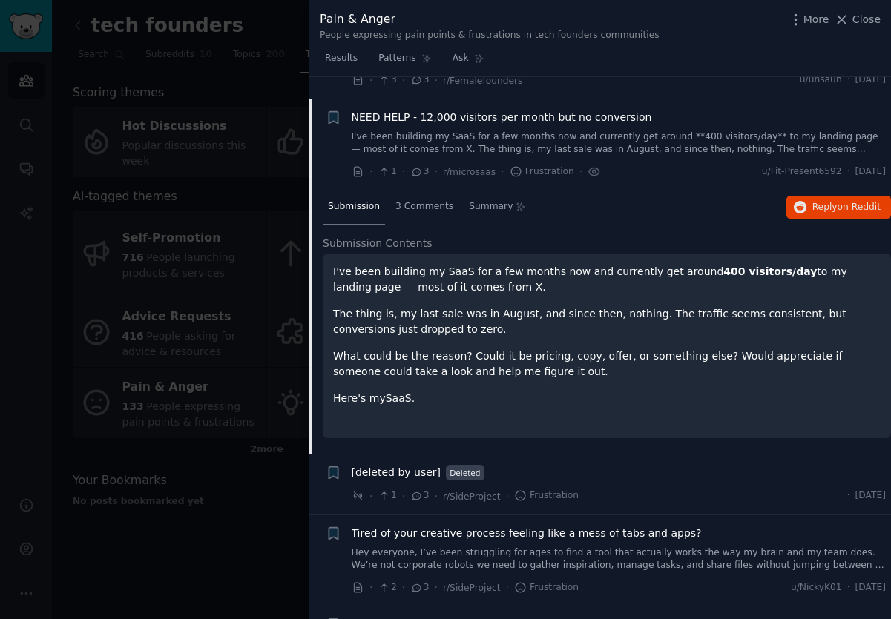
scroll to position [4099, 0]
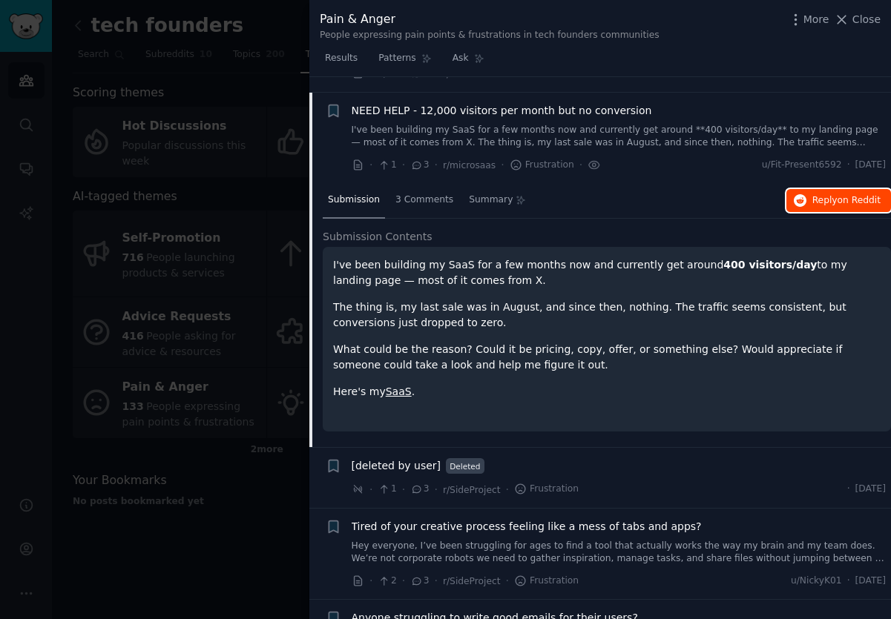
click at [828, 194] on span "Reply on Reddit" at bounding box center [846, 200] width 68 height 13
